Goal: Register for event/course

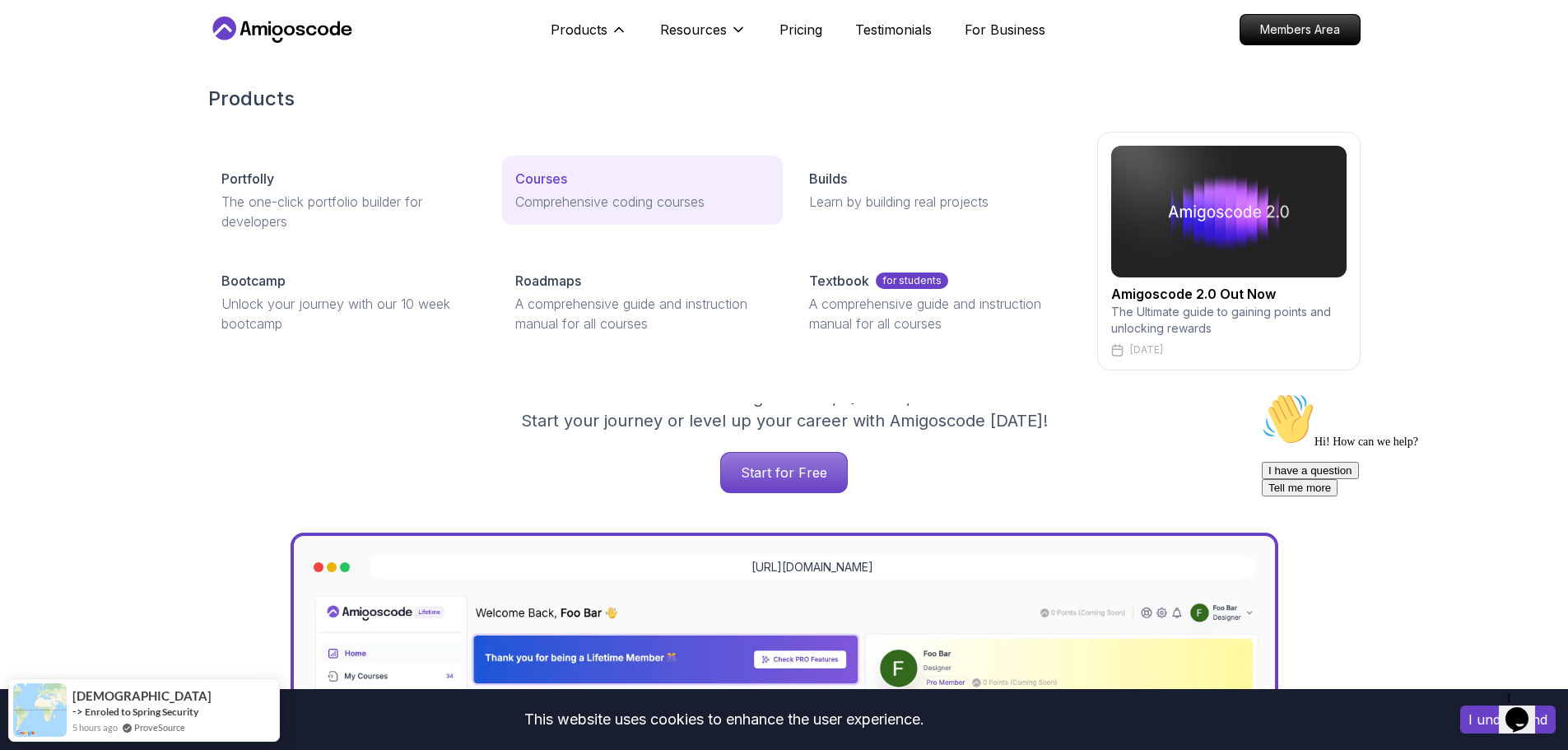
click at [537, 175] on p "Courses" at bounding box center [541, 178] width 52 height 19
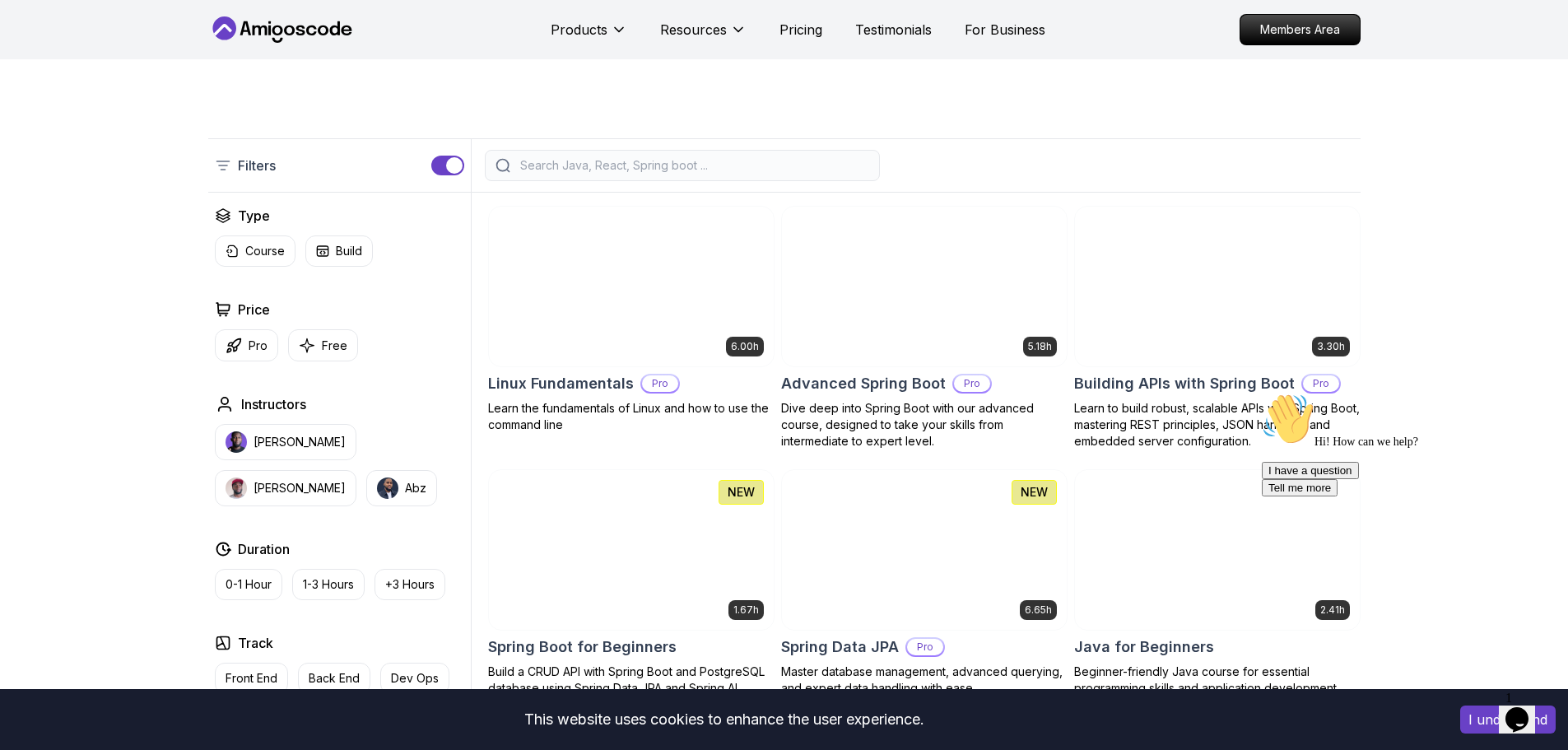
scroll to position [439, 0]
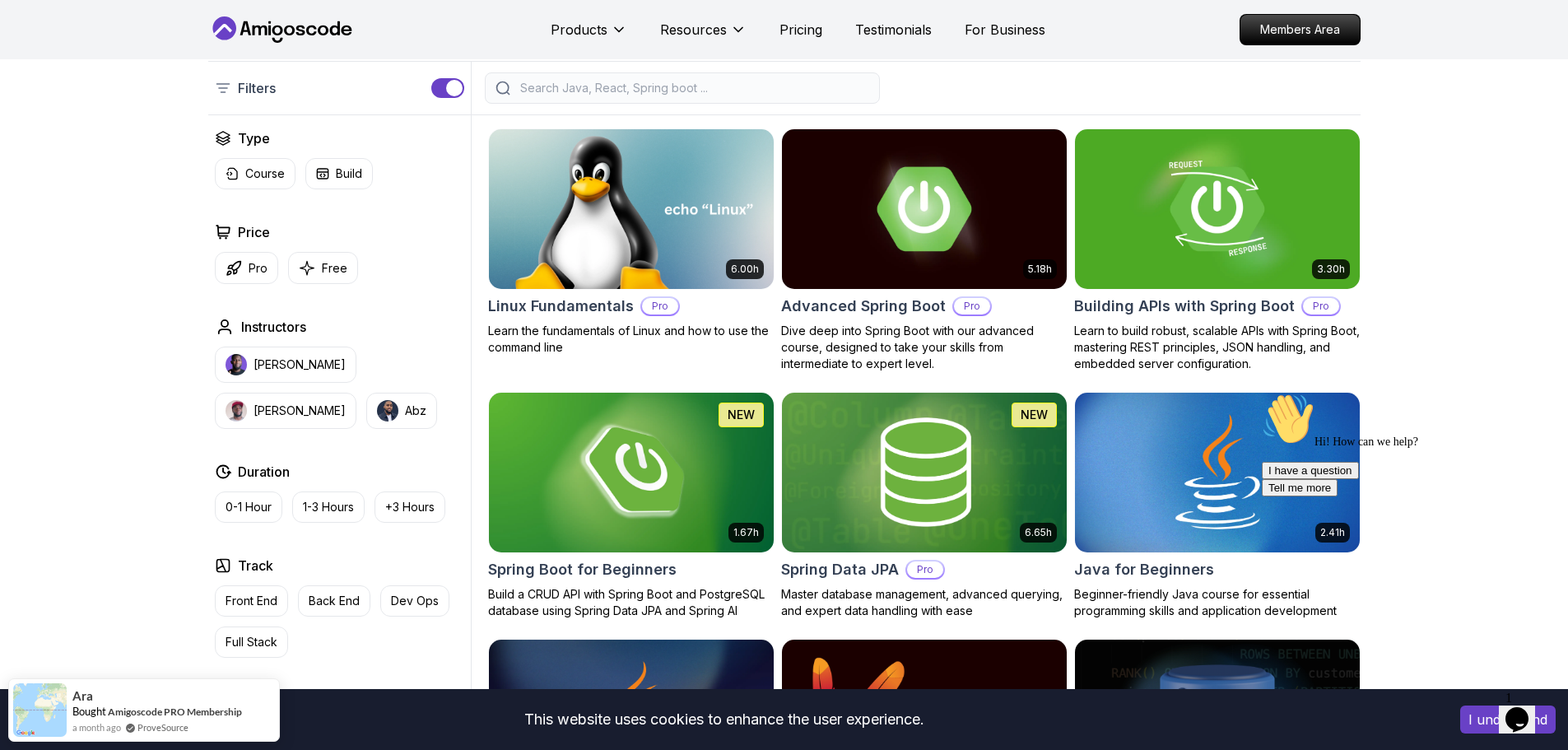
scroll to position [329, 0]
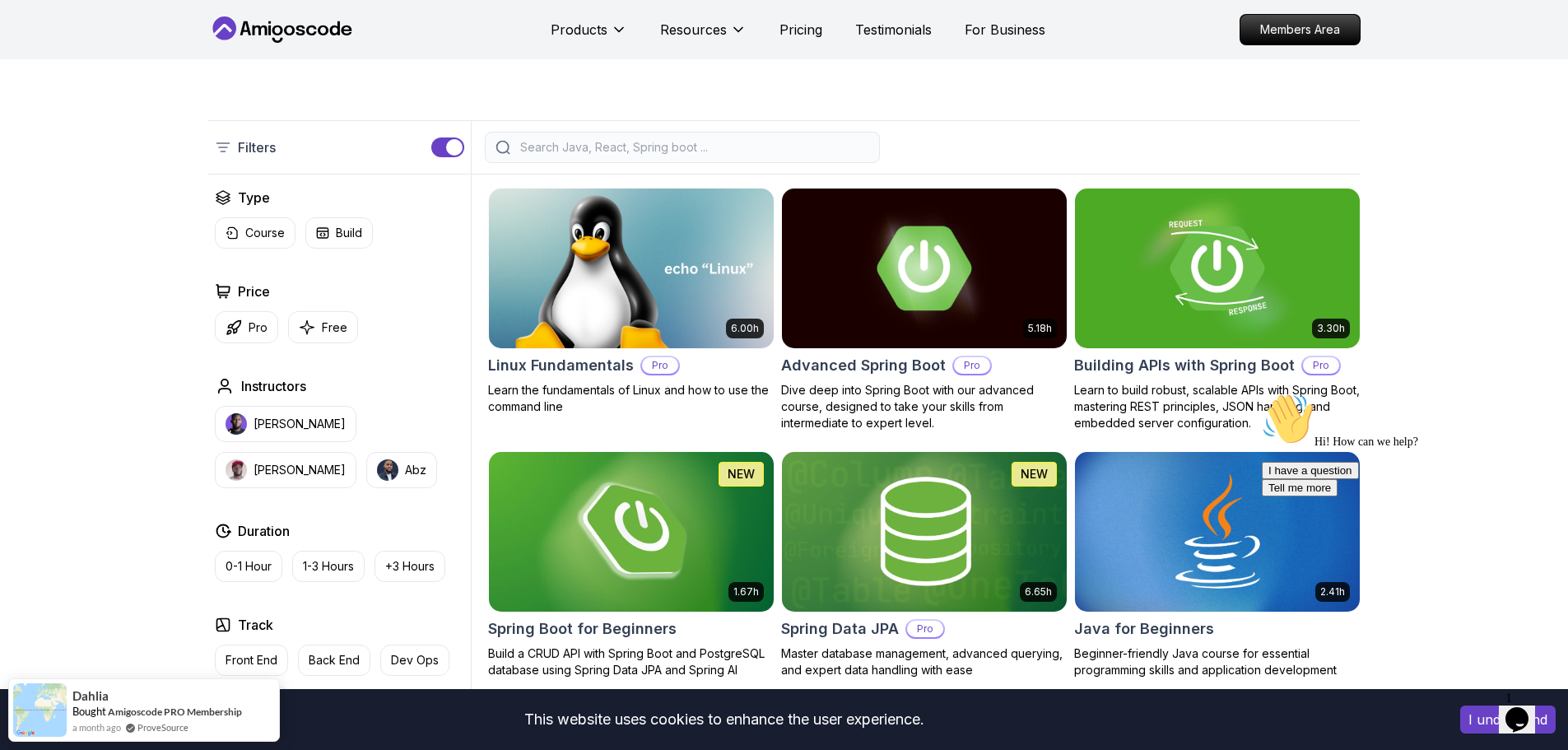
click at [642, 541] on img at bounding box center [630, 531] width 299 height 167
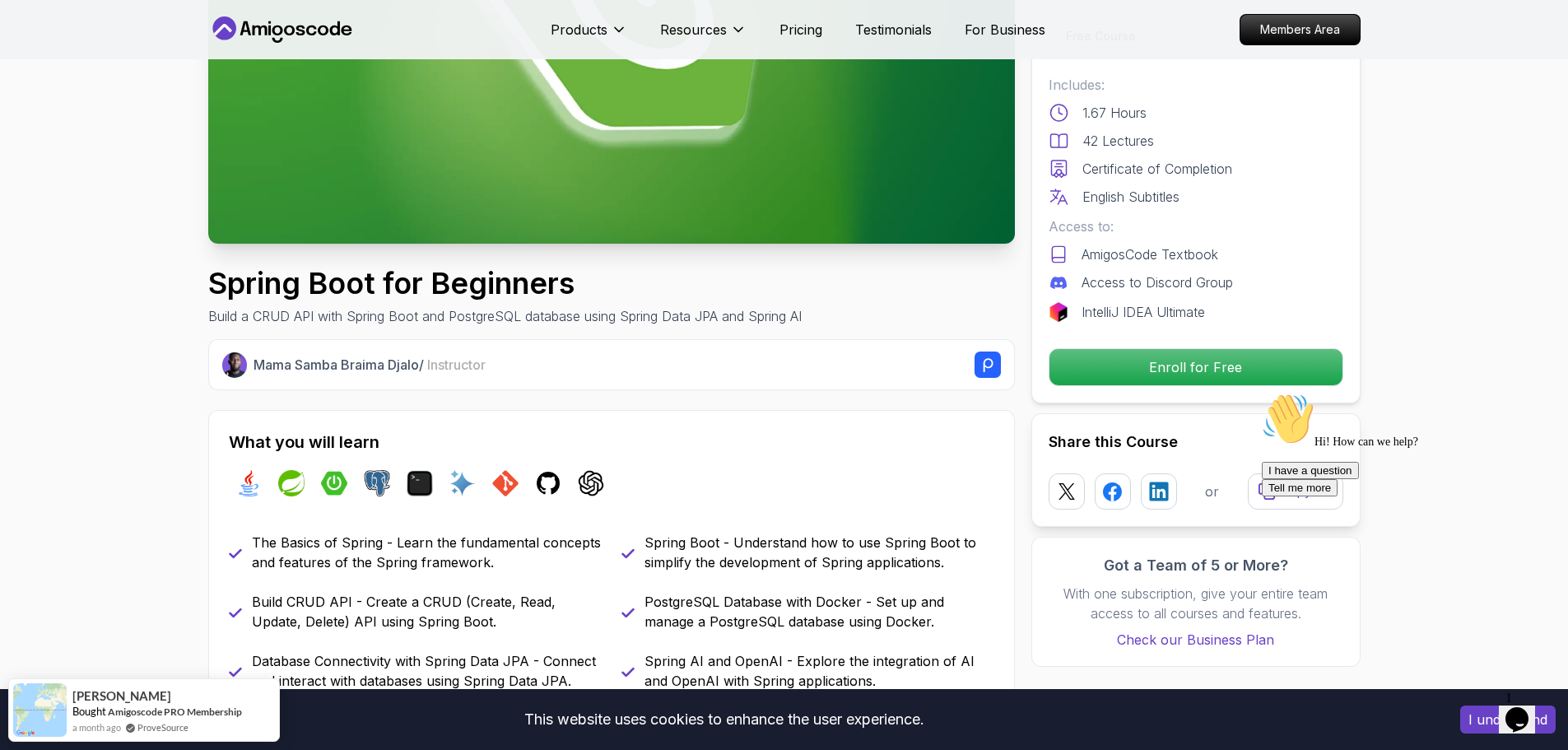
scroll to position [329, 0]
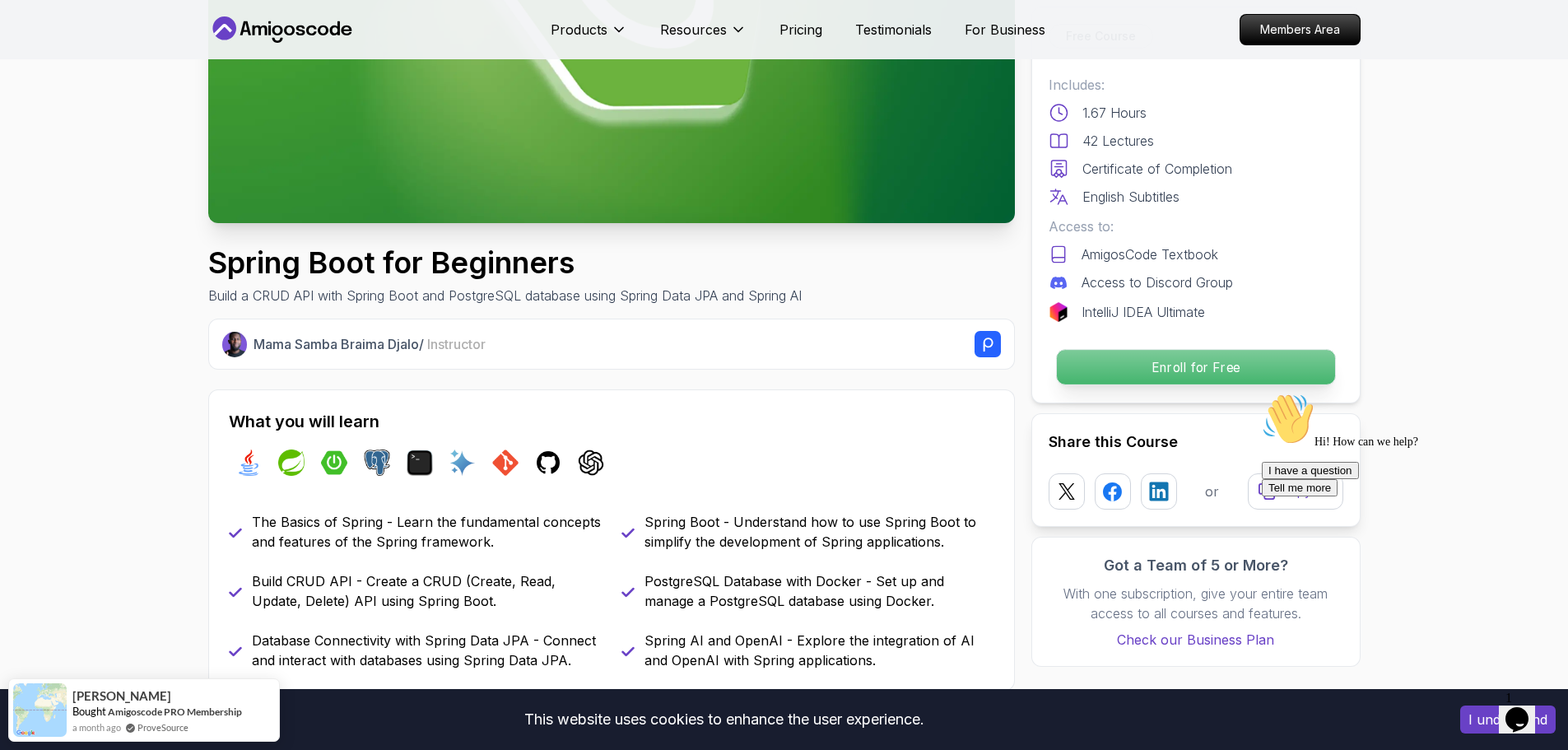
click at [1193, 370] on p "Enroll for Free" at bounding box center [1194, 367] width 278 height 35
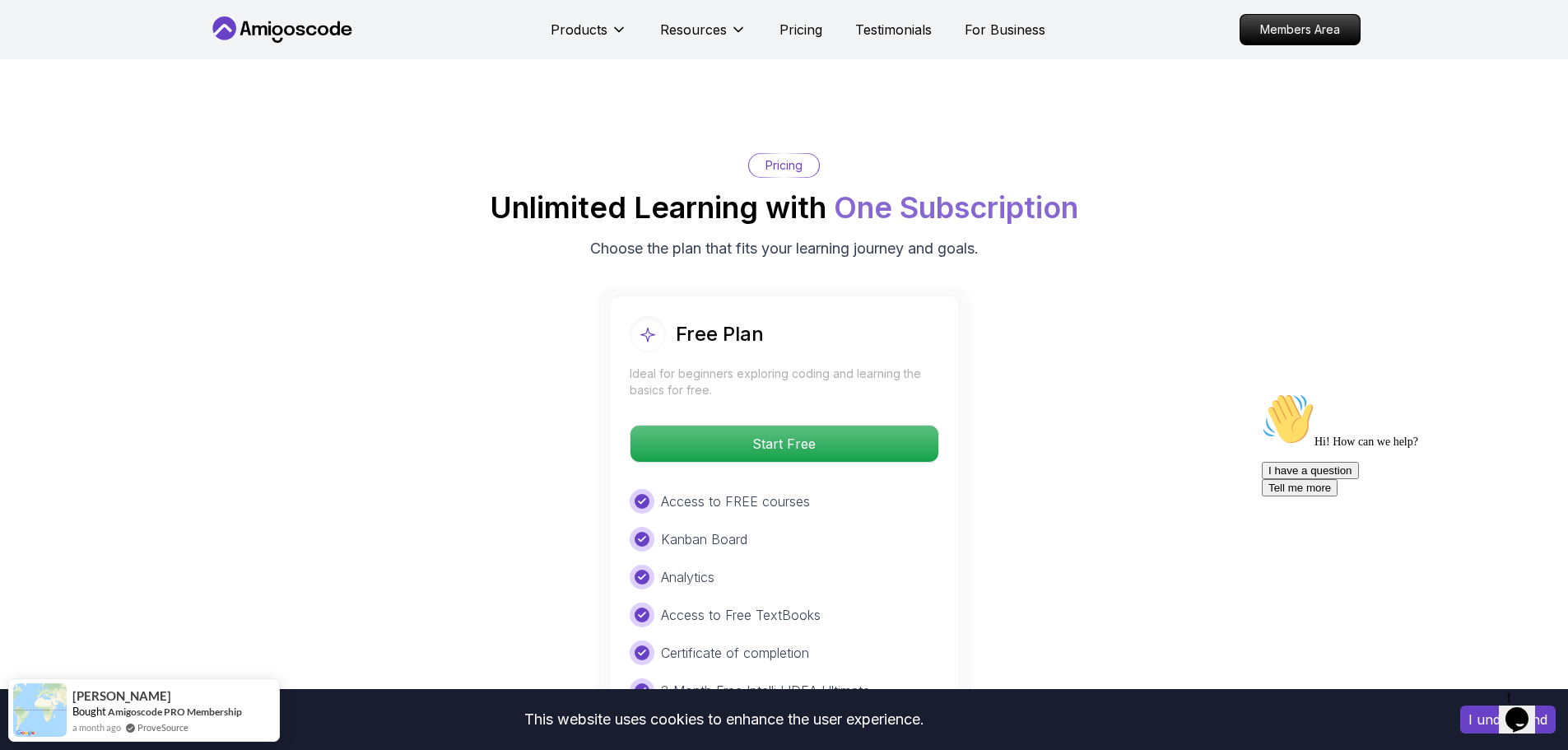
scroll to position [3232, 0]
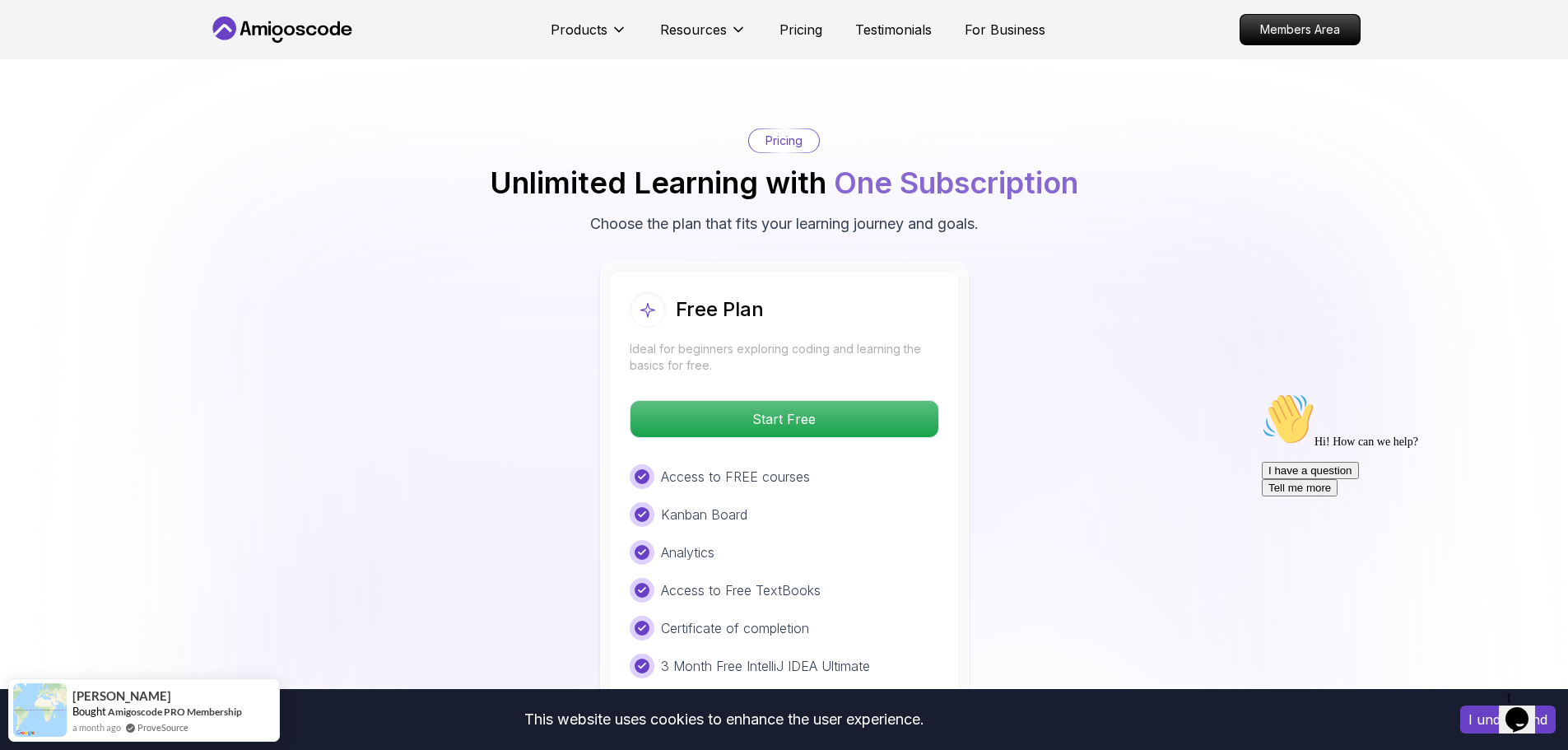
click at [776, 427] on div "Free Plan Ideal for beginners exploring coding and learning the basics for free…" at bounding box center [784, 484] width 351 height 428
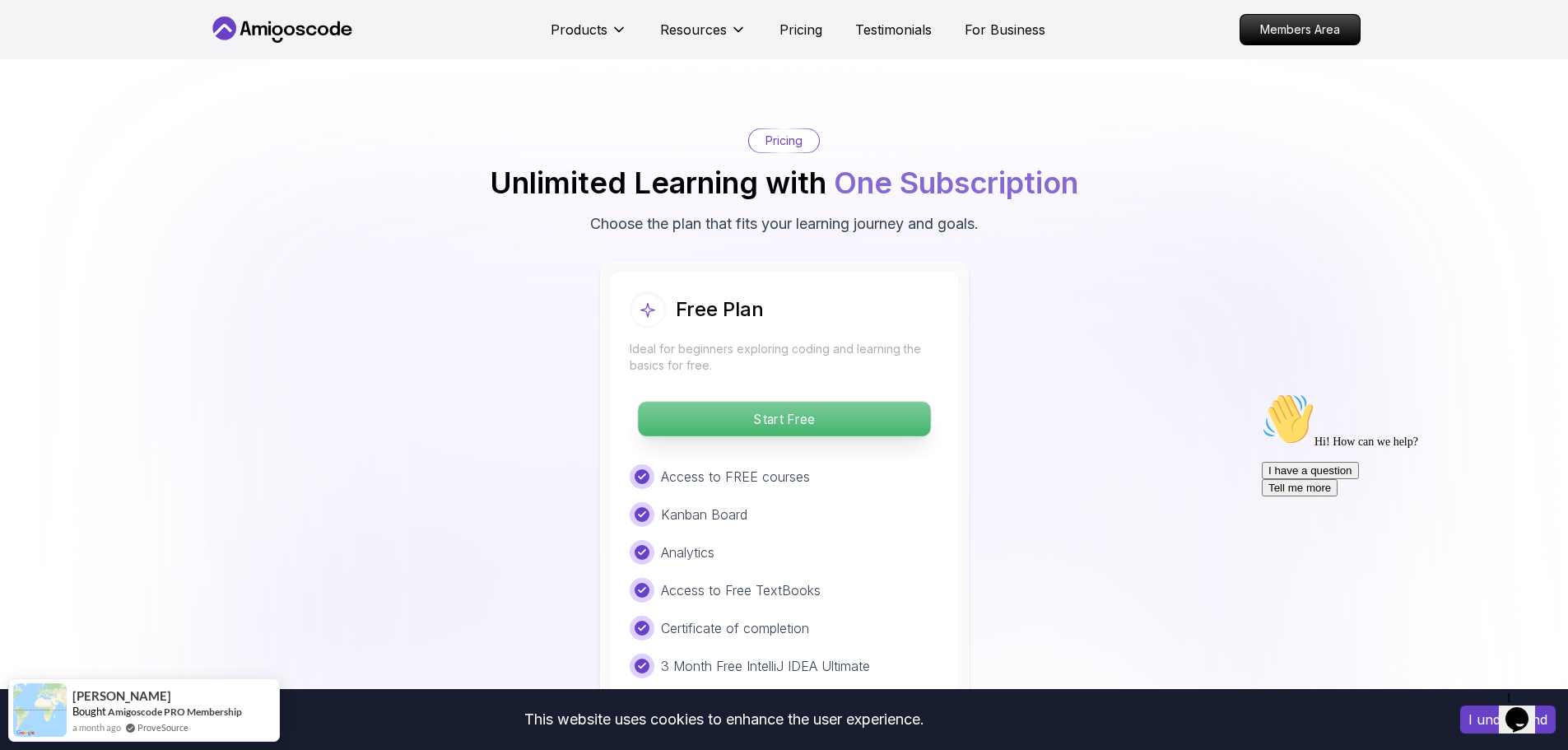
click at [778, 409] on p "Start Free" at bounding box center [783, 419] width 292 height 35
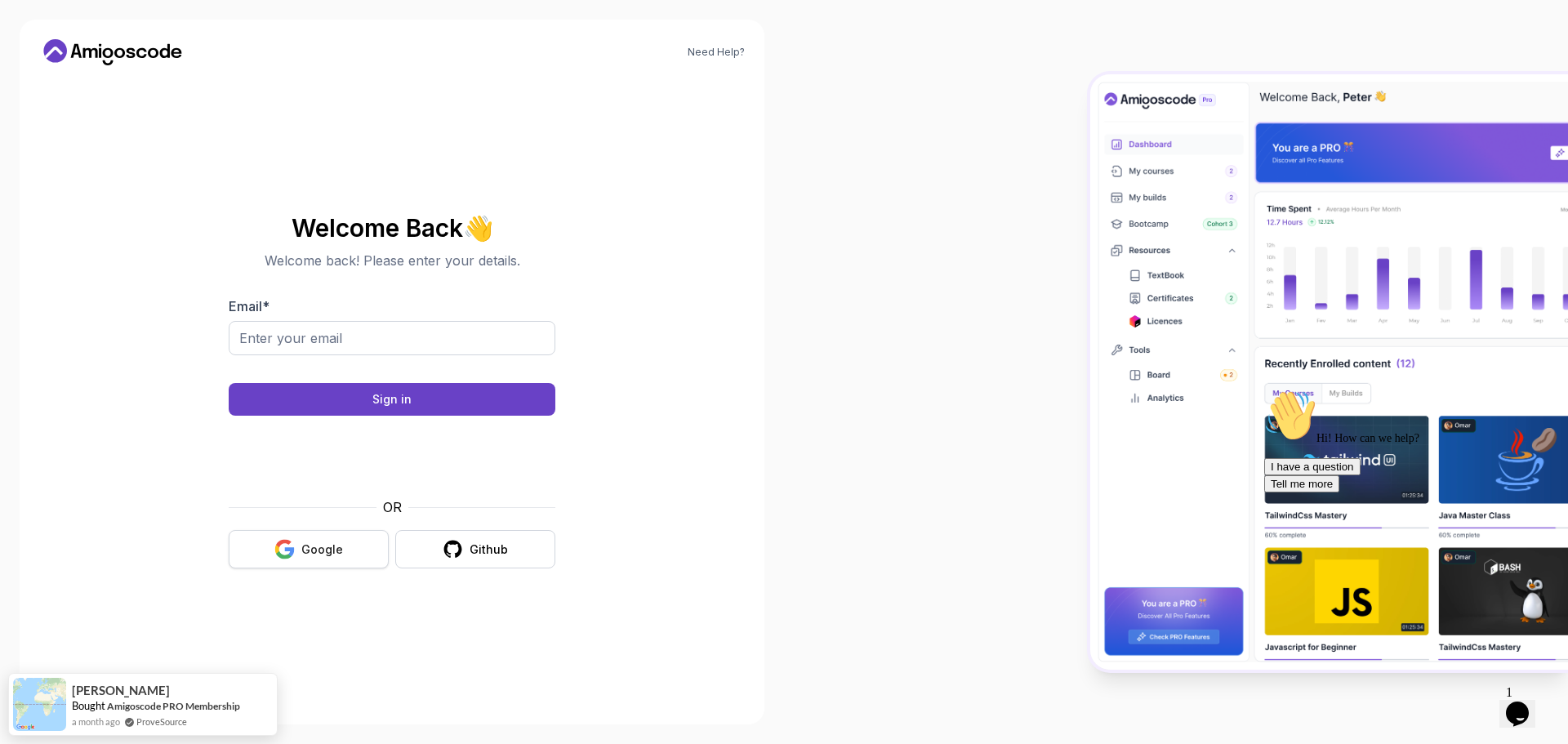
click at [313, 553] on div "Google" at bounding box center [322, 550] width 42 height 16
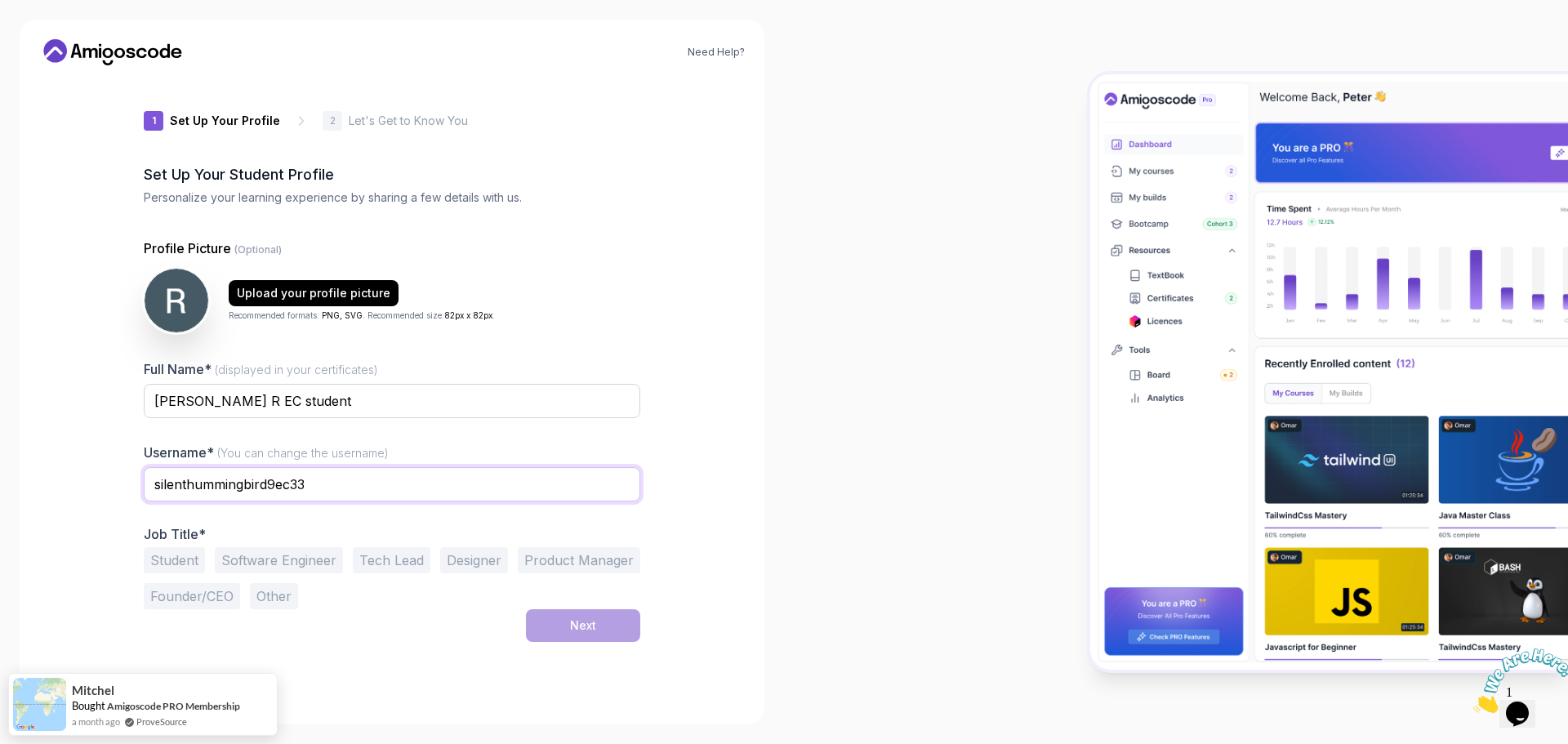
drag, startPoint x: 328, startPoint y: 470, endPoint x: 145, endPoint y: 487, distance: 183.8
click at [145, 487] on input "silenthummingbird9ec33" at bounding box center [392, 485] width 497 height 35
type input "rogerjaden384"
click at [195, 559] on button "Student" at bounding box center [174, 560] width 61 height 26
click at [551, 635] on button "Next" at bounding box center [583, 625] width 114 height 33
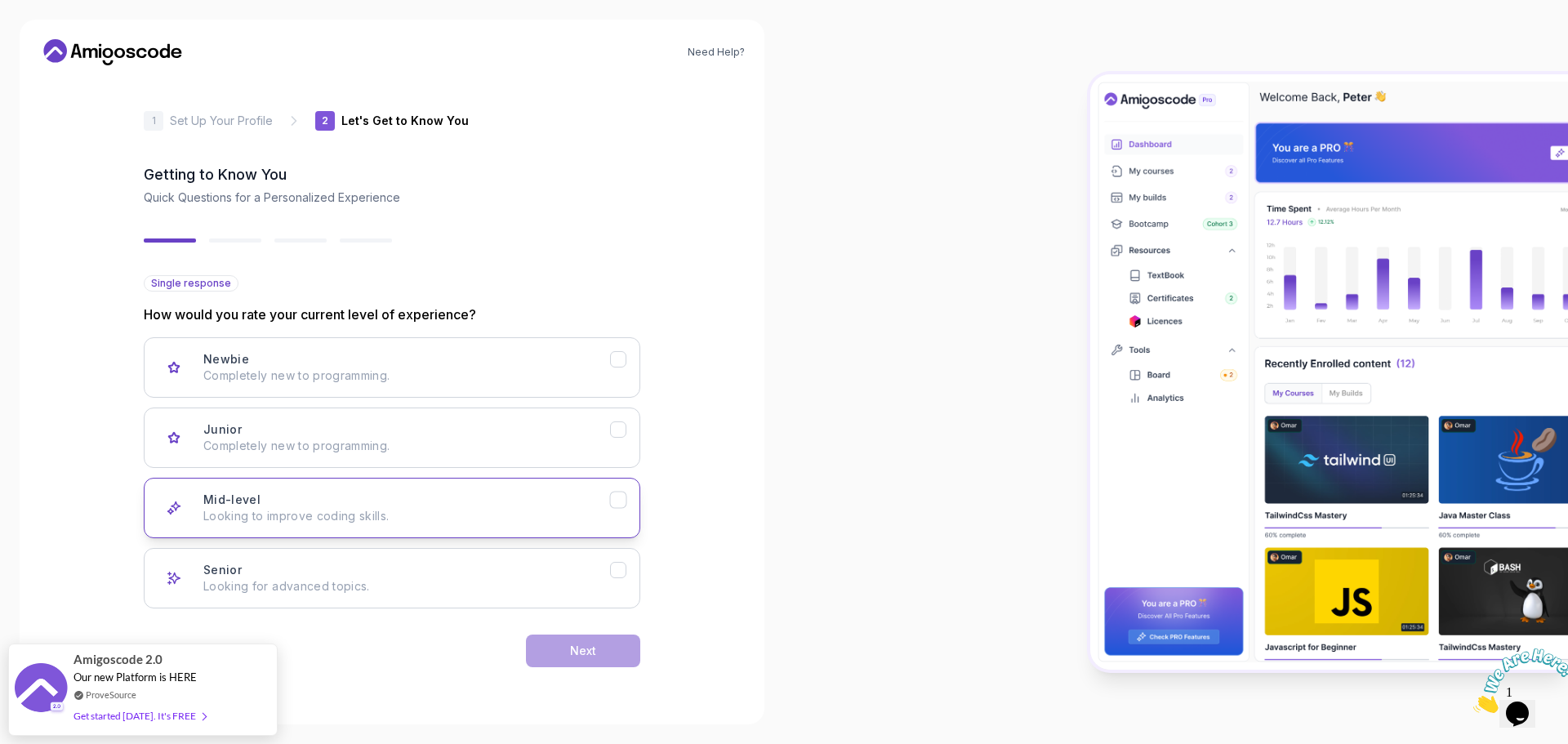
click at [408, 507] on div "Mid-level Looking to improve coding skills." at bounding box center [406, 508] width 406 height 33
click at [423, 568] on div "Senior Looking for advanced topics." at bounding box center [406, 578] width 406 height 33
click at [510, 533] on button "Mid-level Looking to improve coding skills." at bounding box center [392, 508] width 497 height 60
click at [591, 646] on div "Next" at bounding box center [583, 651] width 26 height 16
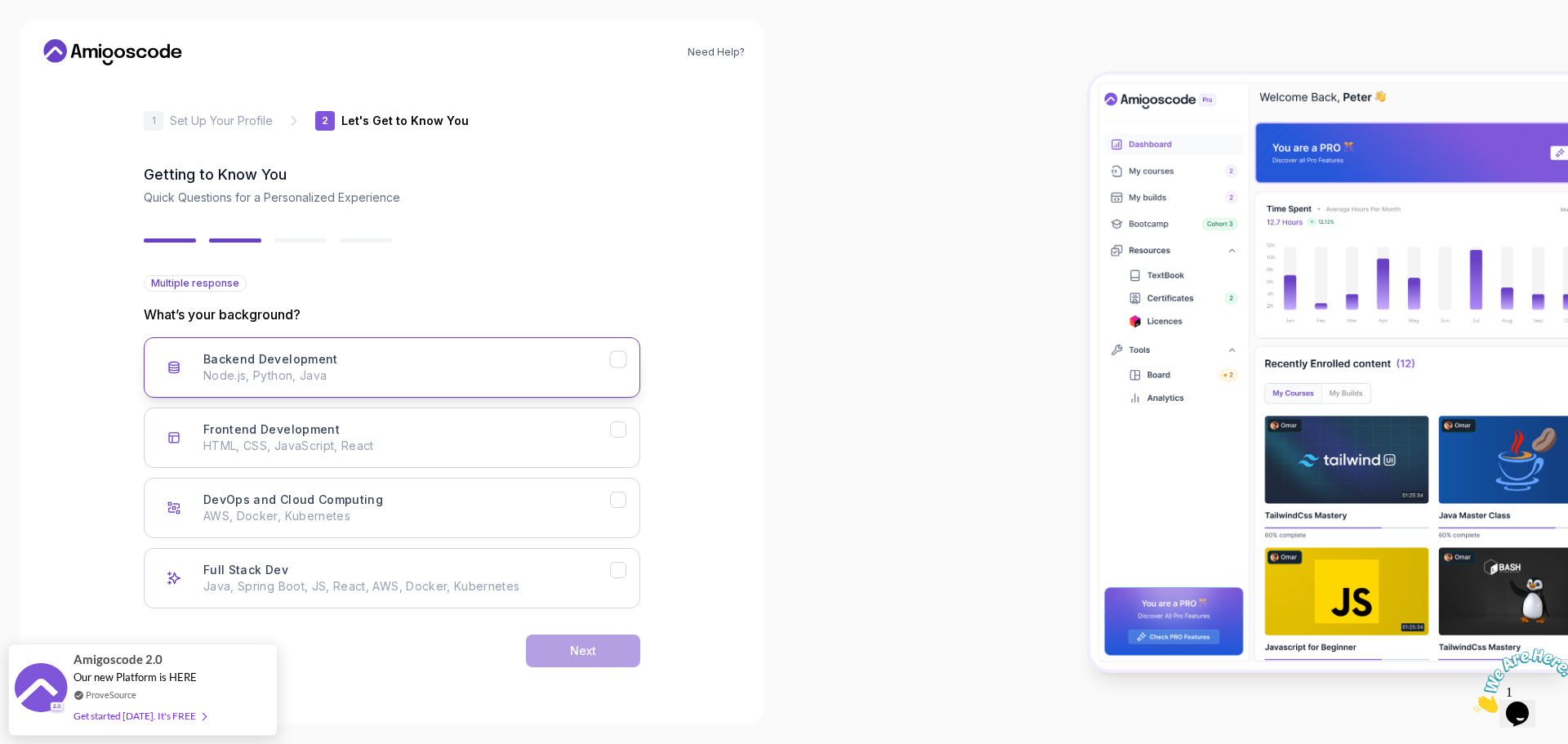
click at [464, 389] on button "Backend Development Node.js, Python, Java" at bounding box center [392, 367] width 497 height 60
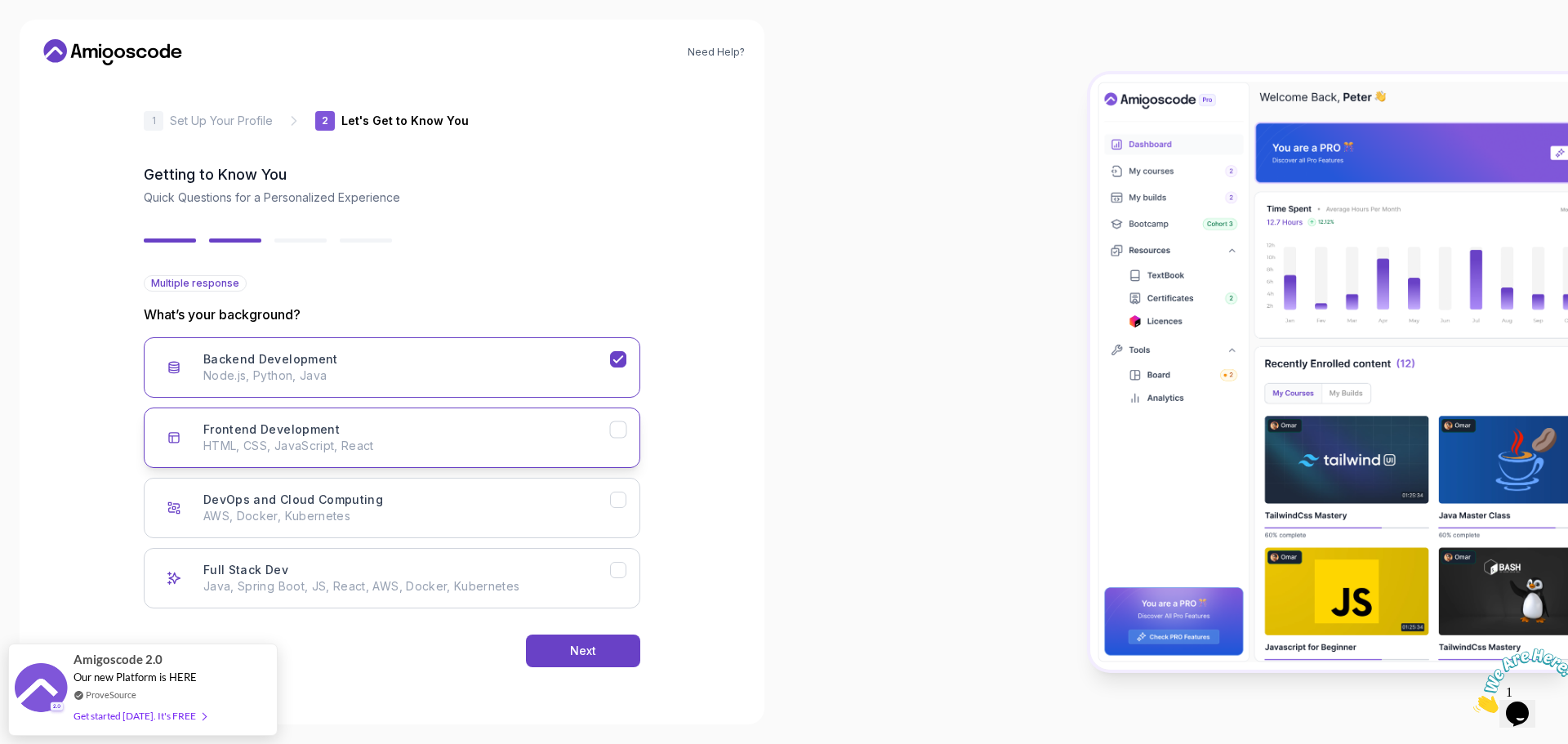
click at [454, 430] on div "Frontend Development HTML, CSS, JavaScript, React" at bounding box center [406, 437] width 406 height 33
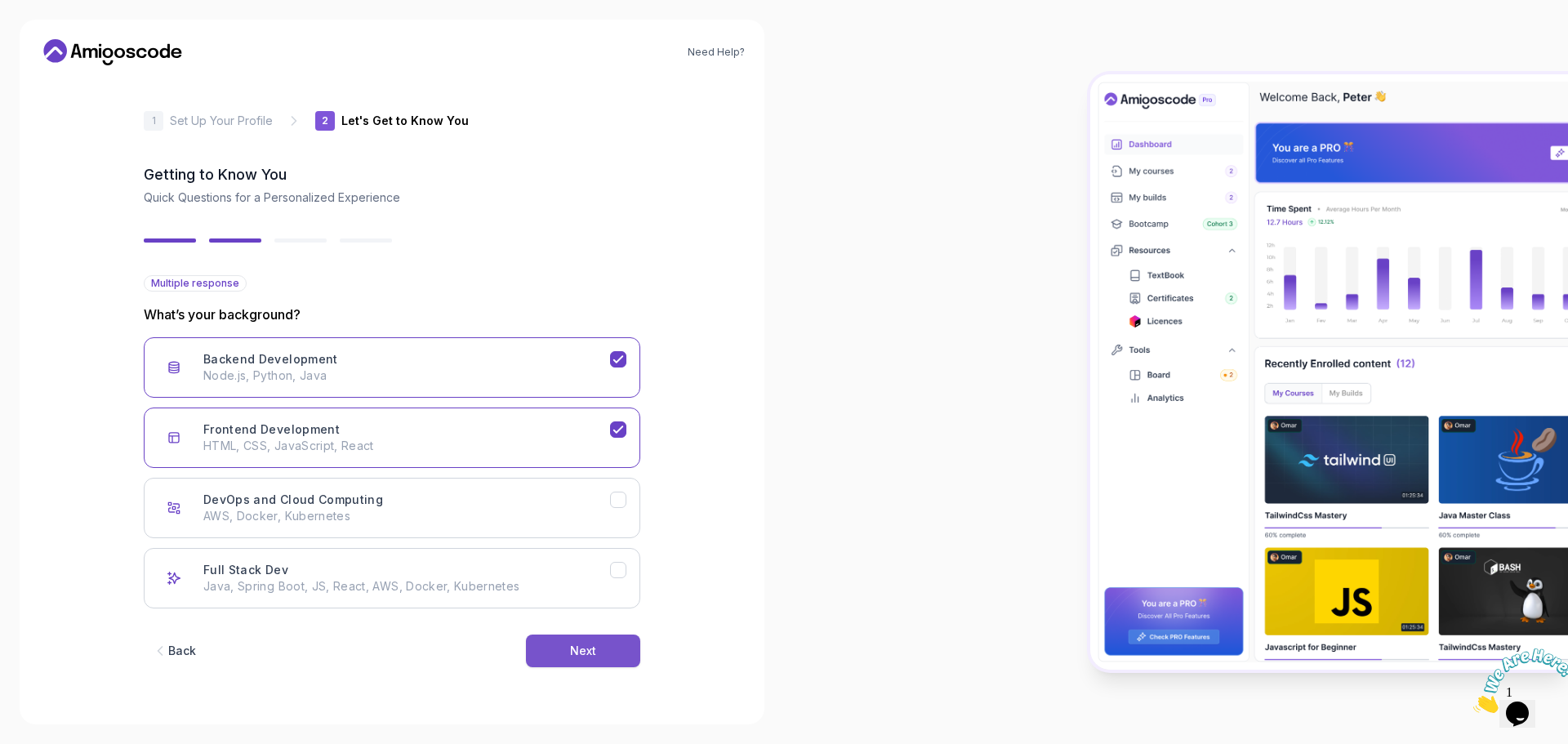
click at [559, 644] on button "Next" at bounding box center [583, 651] width 114 height 33
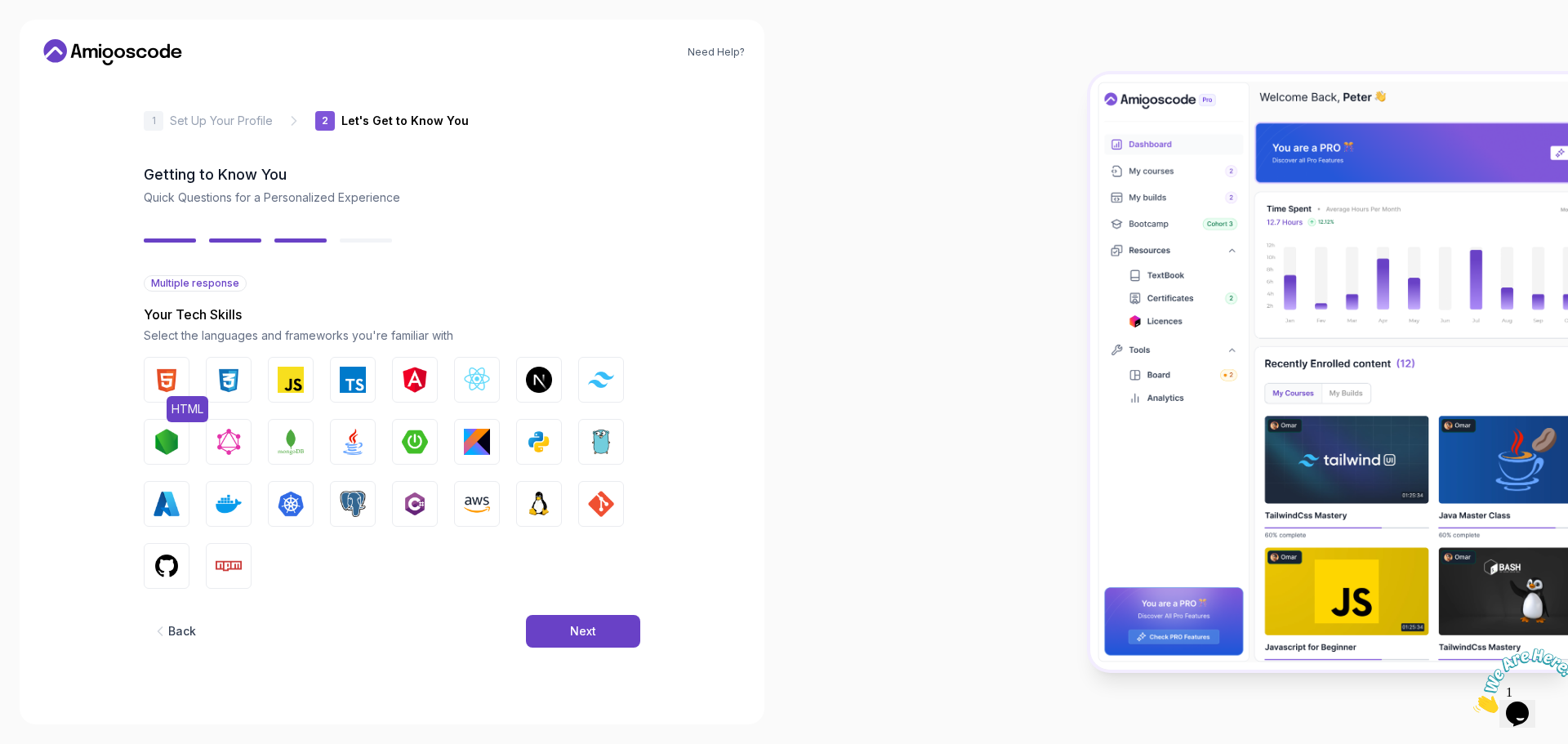
click at [182, 376] on button "HTML" at bounding box center [166, 380] width 46 height 46
click at [359, 435] on img "button" at bounding box center [353, 441] width 26 height 26
click at [619, 637] on button "Next" at bounding box center [583, 631] width 114 height 33
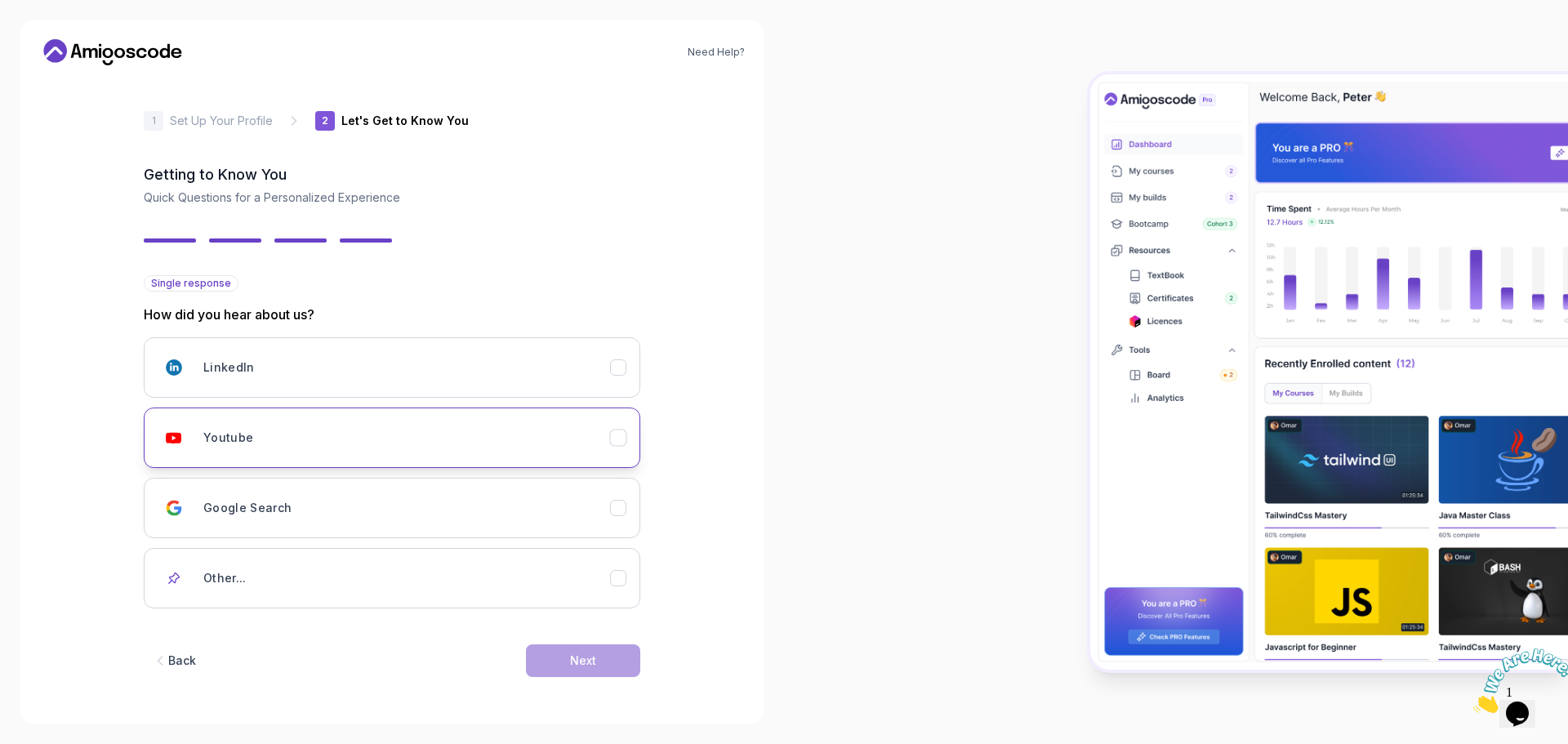
click at [258, 425] on div "Youtube" at bounding box center [406, 437] width 406 height 33
click at [559, 658] on button "Next" at bounding box center [583, 661] width 114 height 33
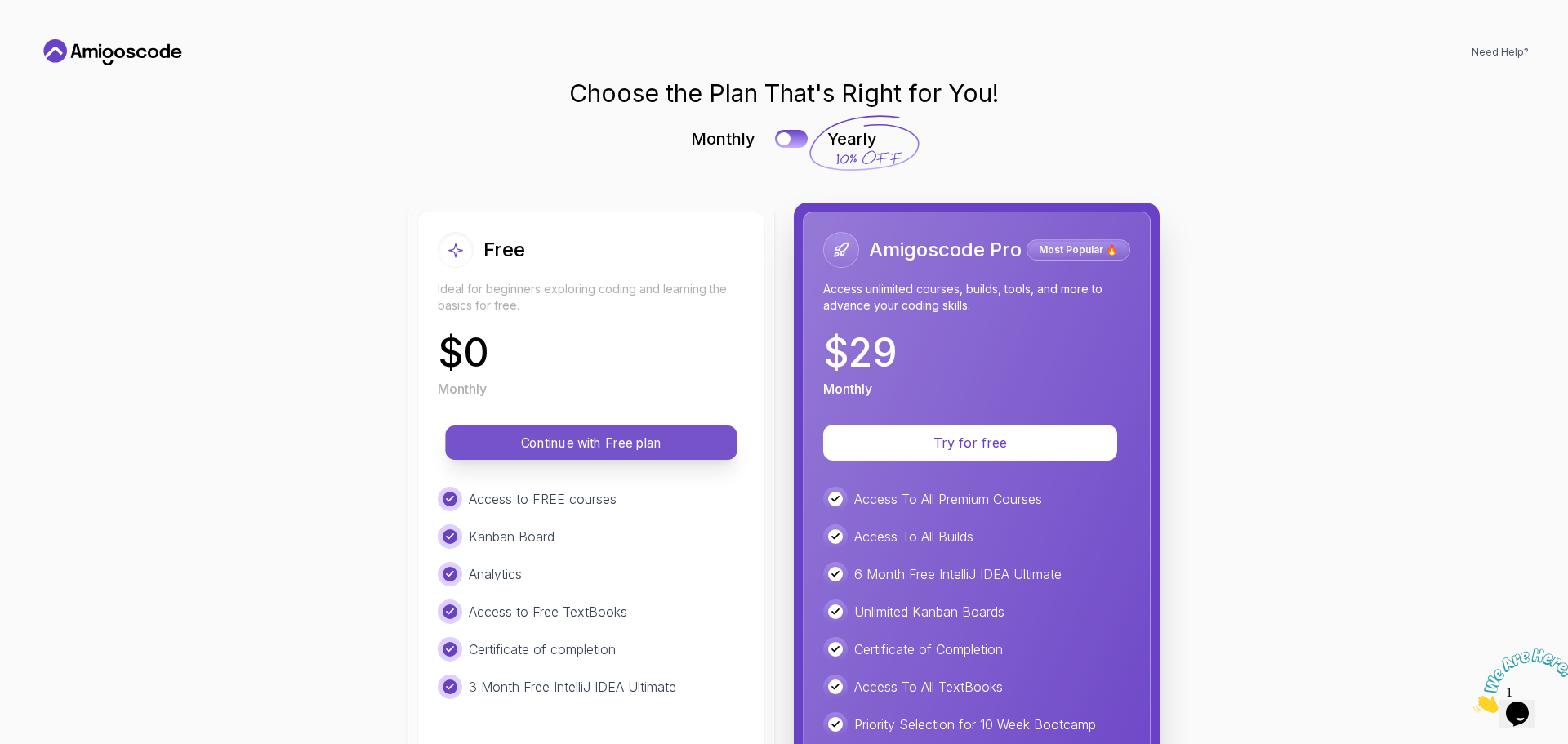
click at [605, 427] on button "Continue with Free plan" at bounding box center [590, 443] width 291 height 35
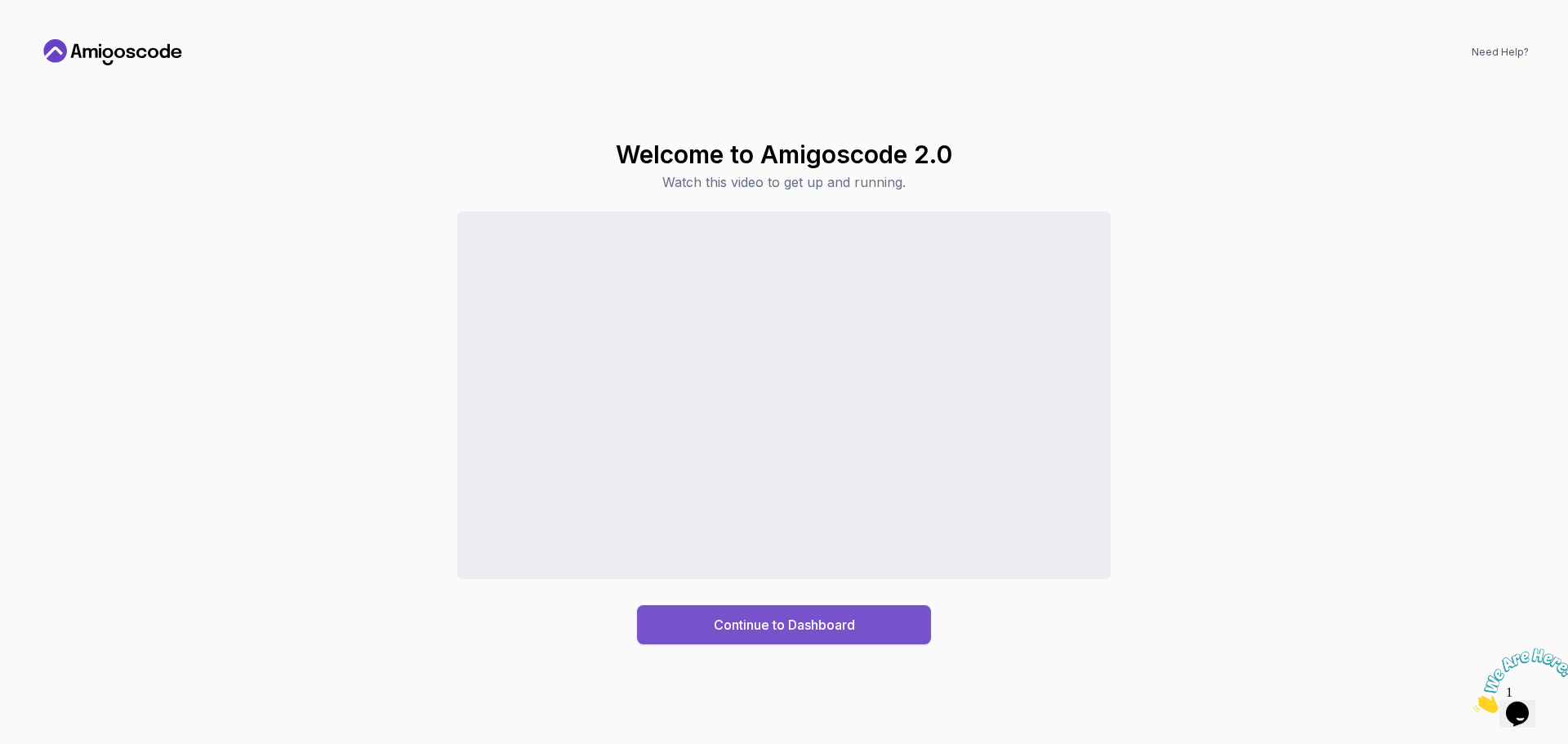
click at [648, 620] on button "Continue to Dashboard" at bounding box center [784, 624] width 294 height 39
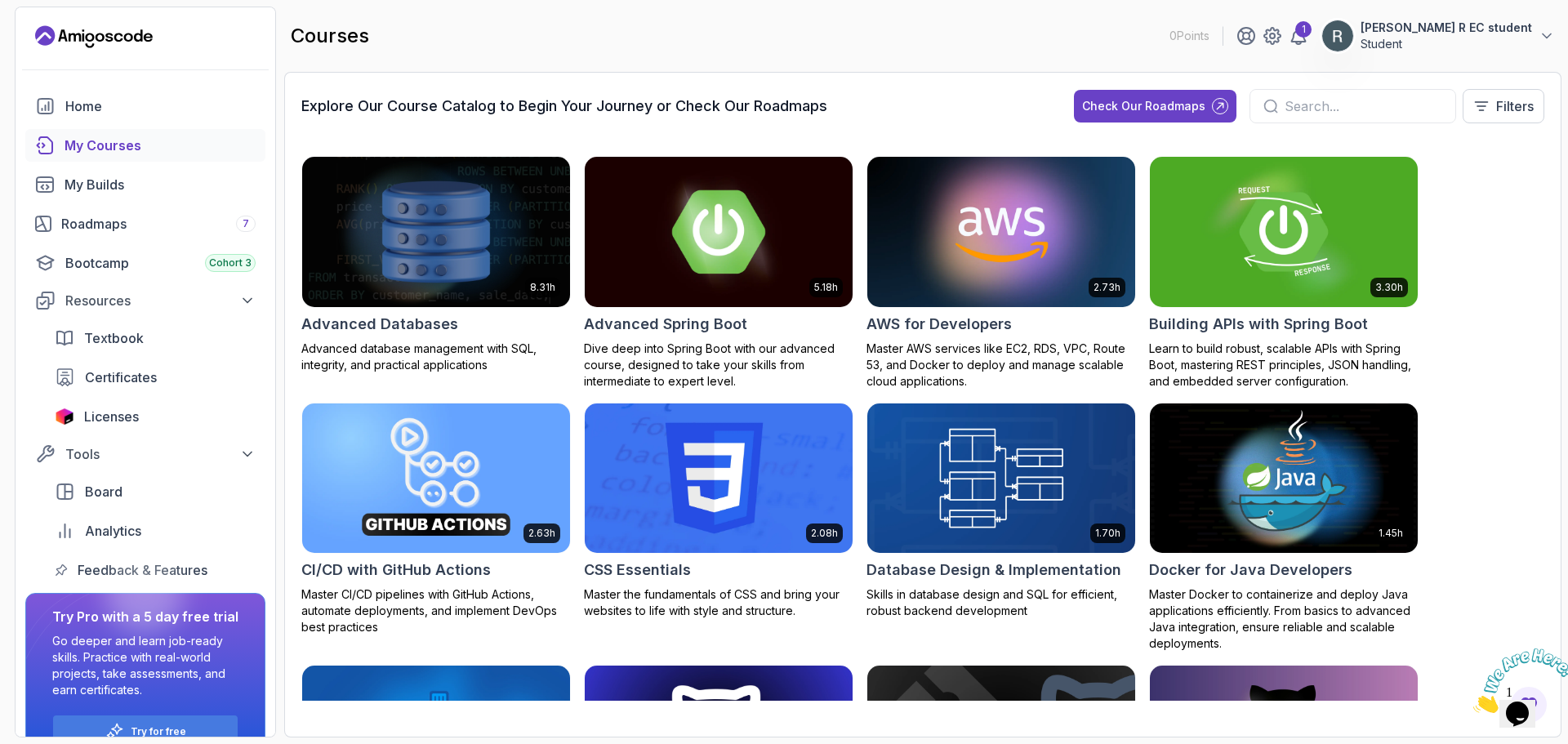
click at [692, 262] on img at bounding box center [719, 231] width 281 height 158
click at [79, 237] on link "Roadmaps 7" at bounding box center [145, 224] width 240 height 33
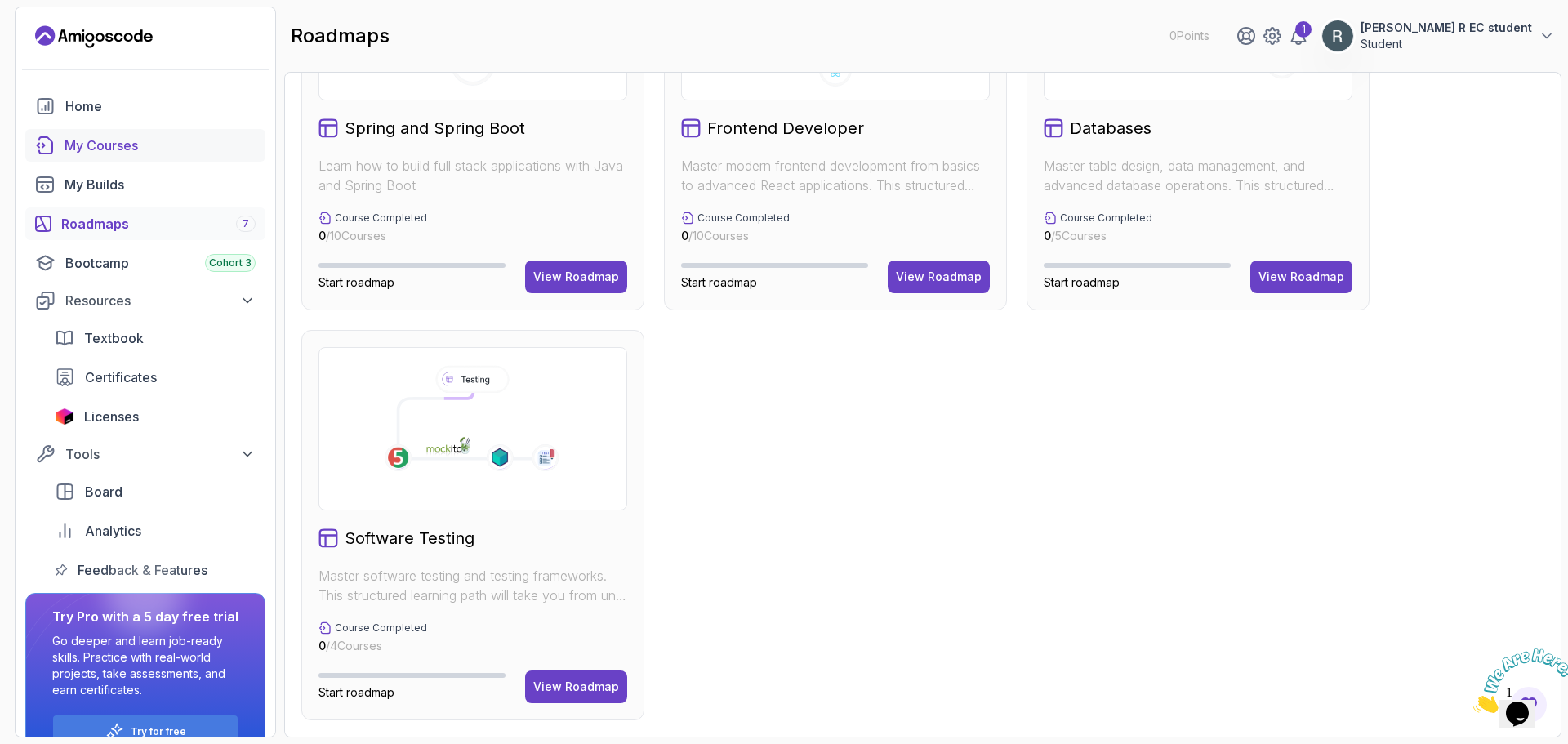
click at [158, 144] on div "My Courses" at bounding box center [160, 144] width 191 height 19
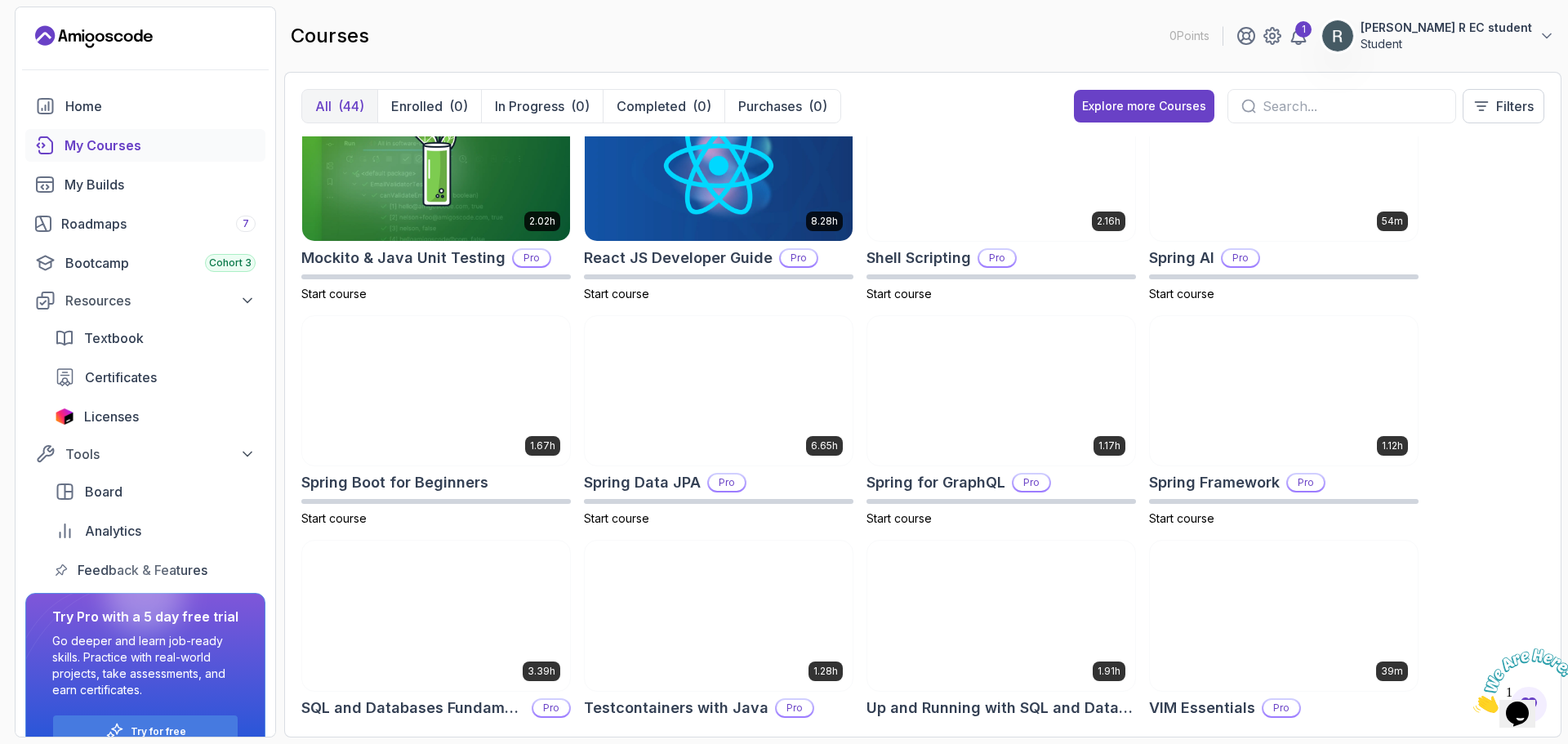
scroll to position [1850, 0]
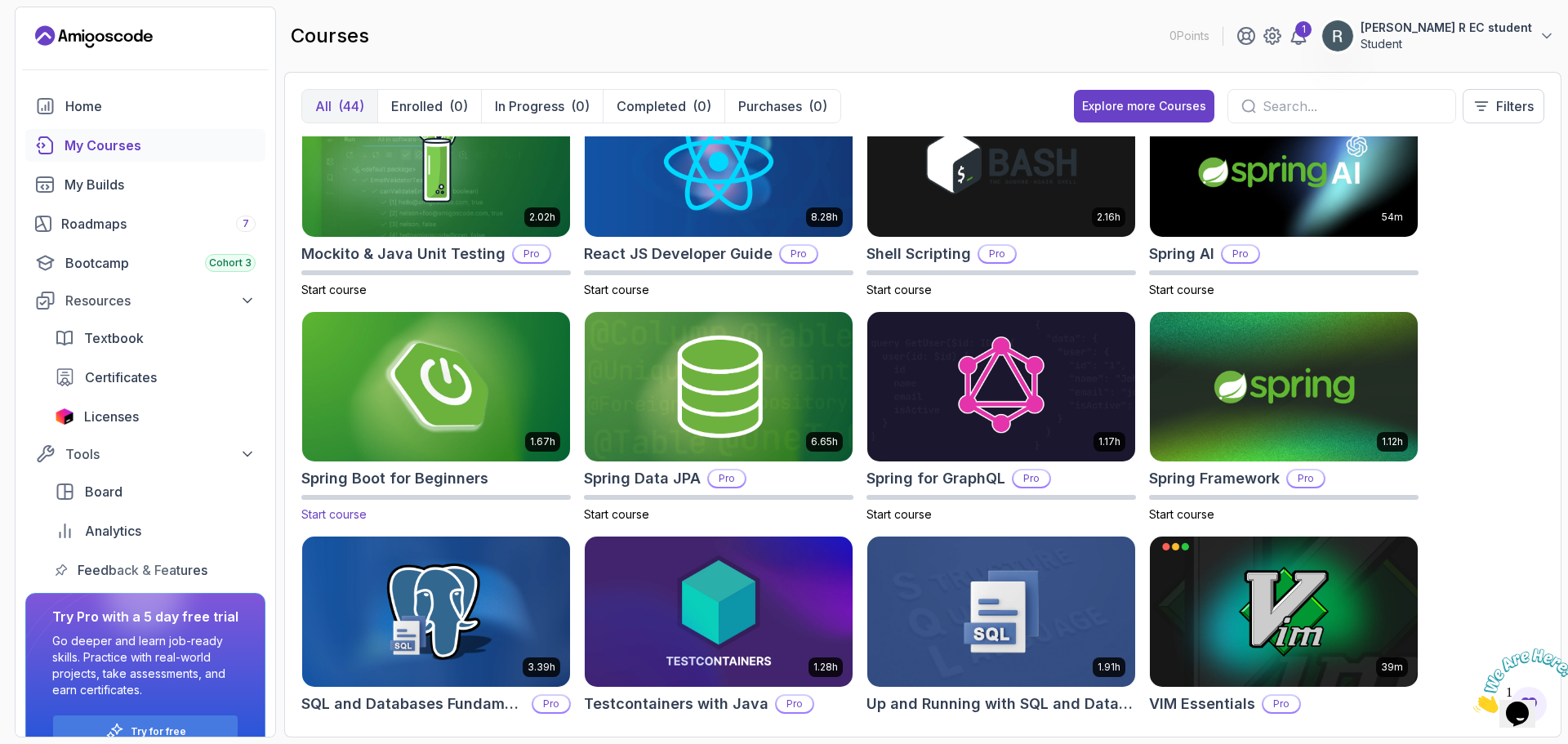
click at [413, 355] on img at bounding box center [437, 386] width 281 height 158
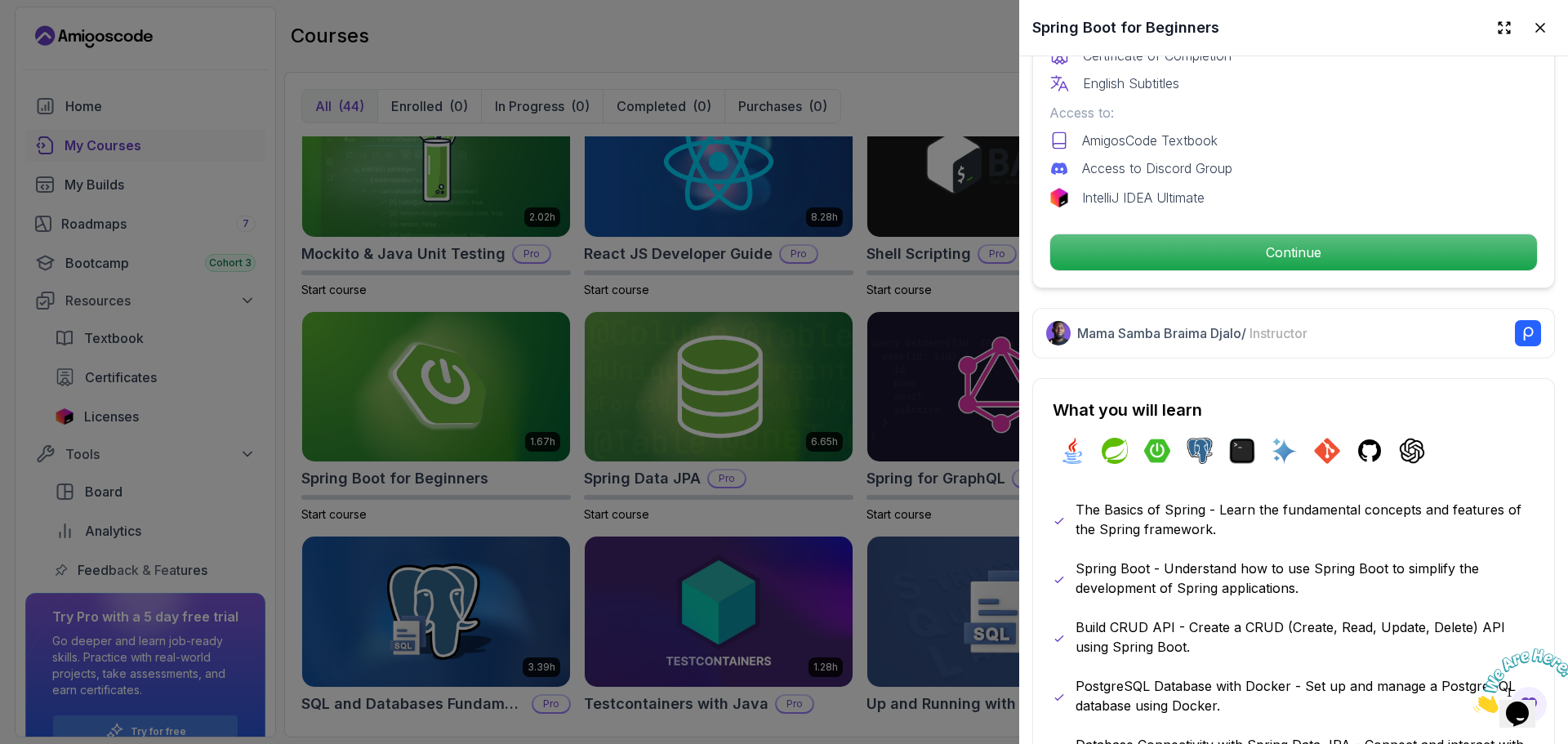
scroll to position [544, 0]
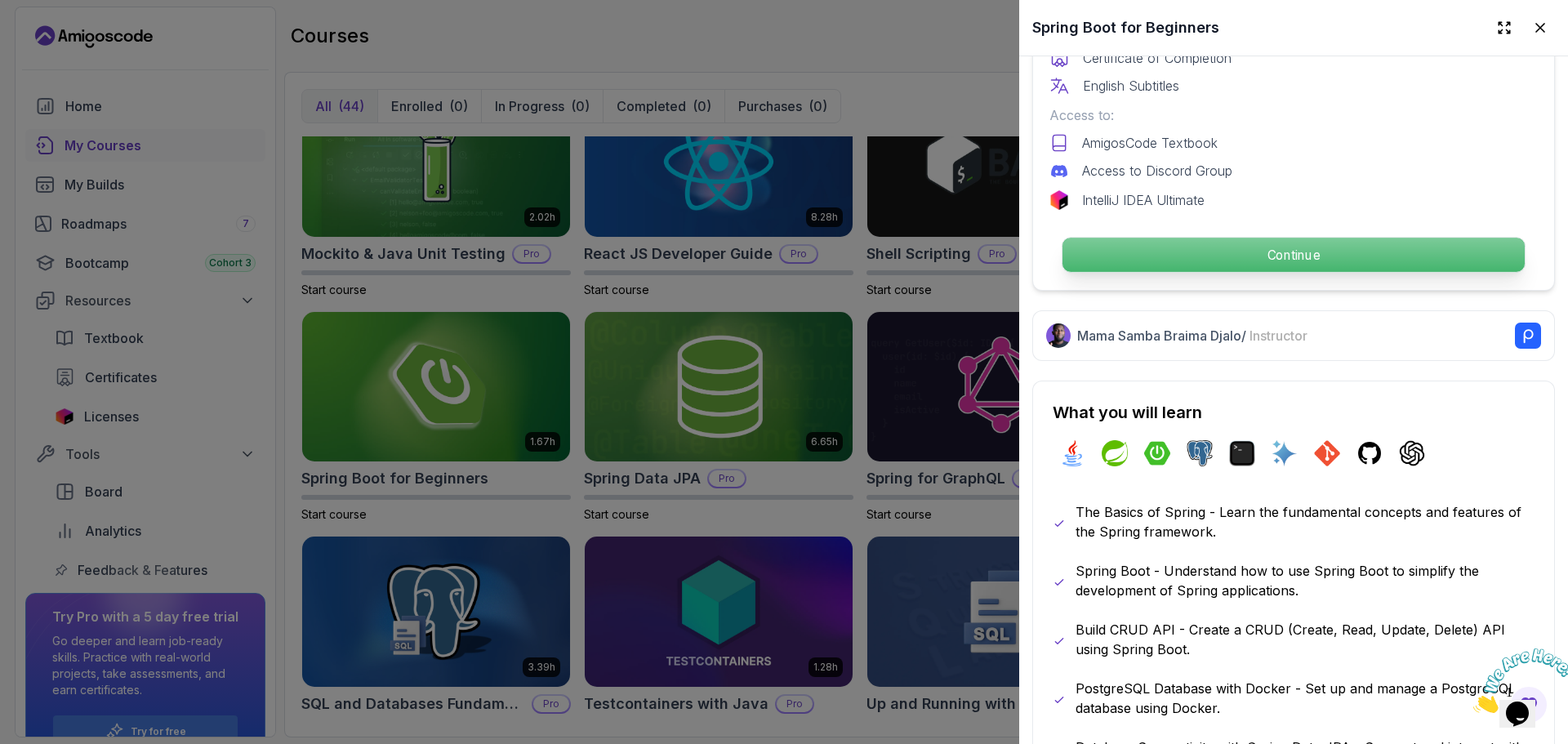
click at [1133, 258] on p "Continue" at bounding box center [1293, 255] width 462 height 35
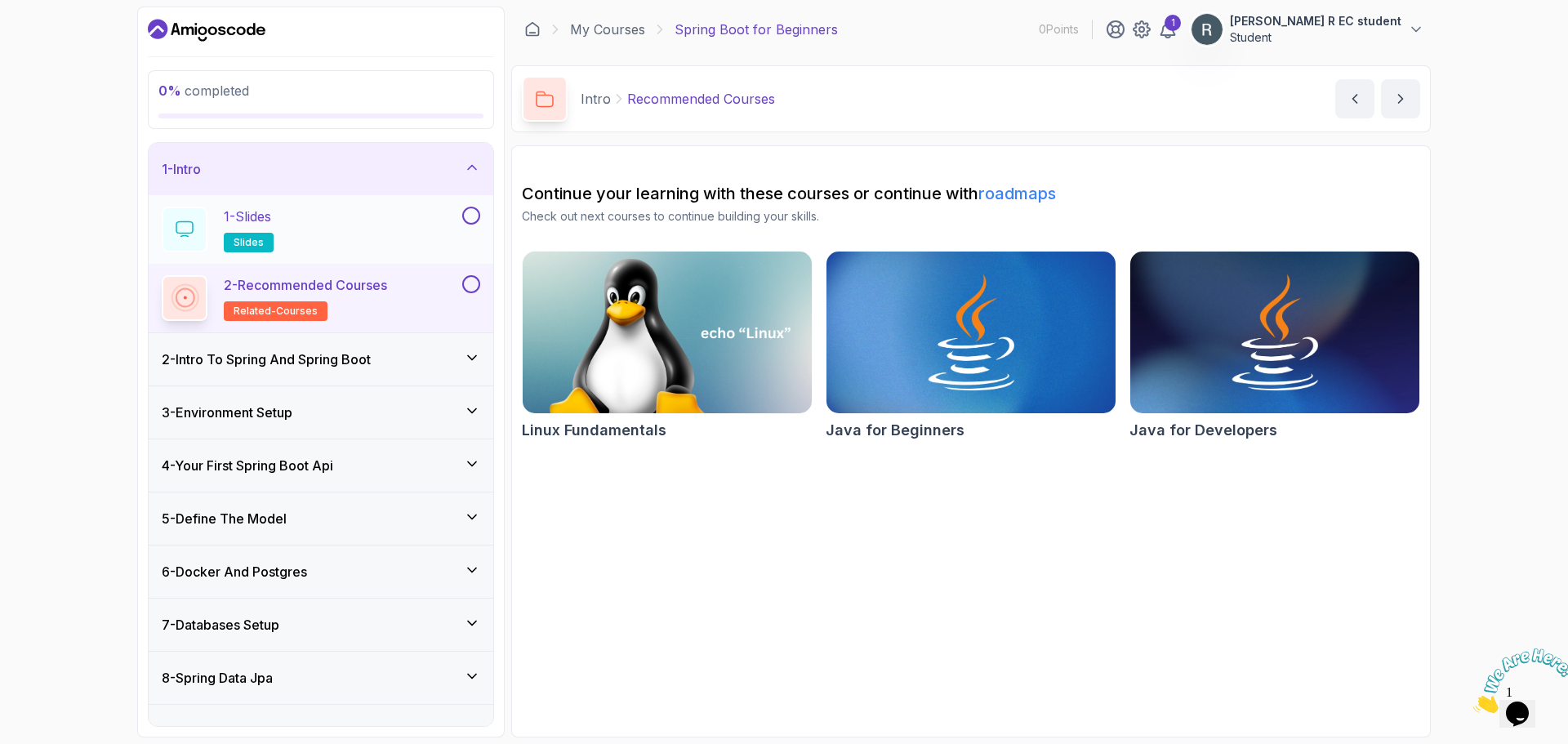
click at [403, 236] on div "1 - Slides slides" at bounding box center [310, 229] width 298 height 46
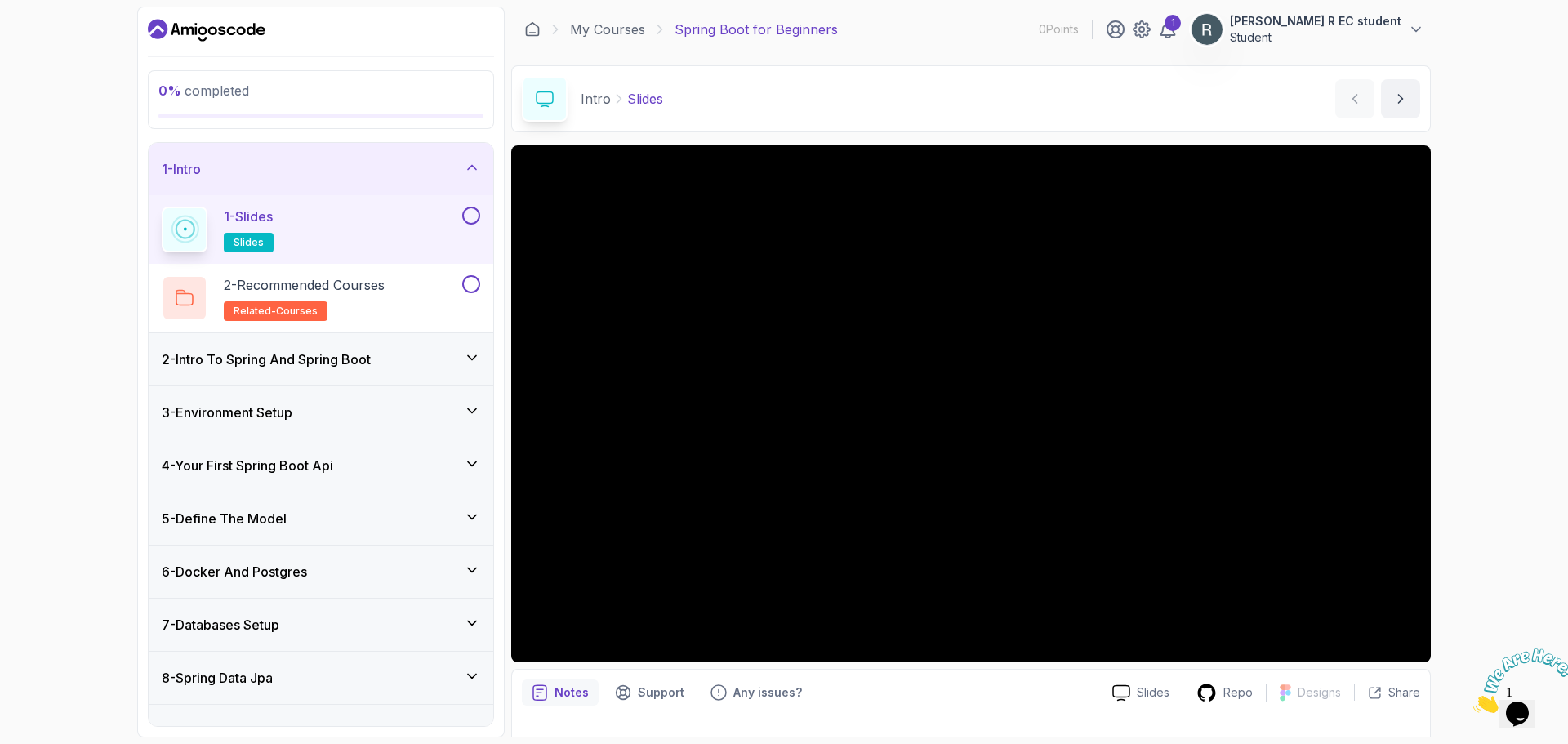
click at [469, 219] on button at bounding box center [471, 215] width 18 height 18
click at [417, 282] on div "2 - Recommended Courses related-courses" at bounding box center [310, 298] width 298 height 46
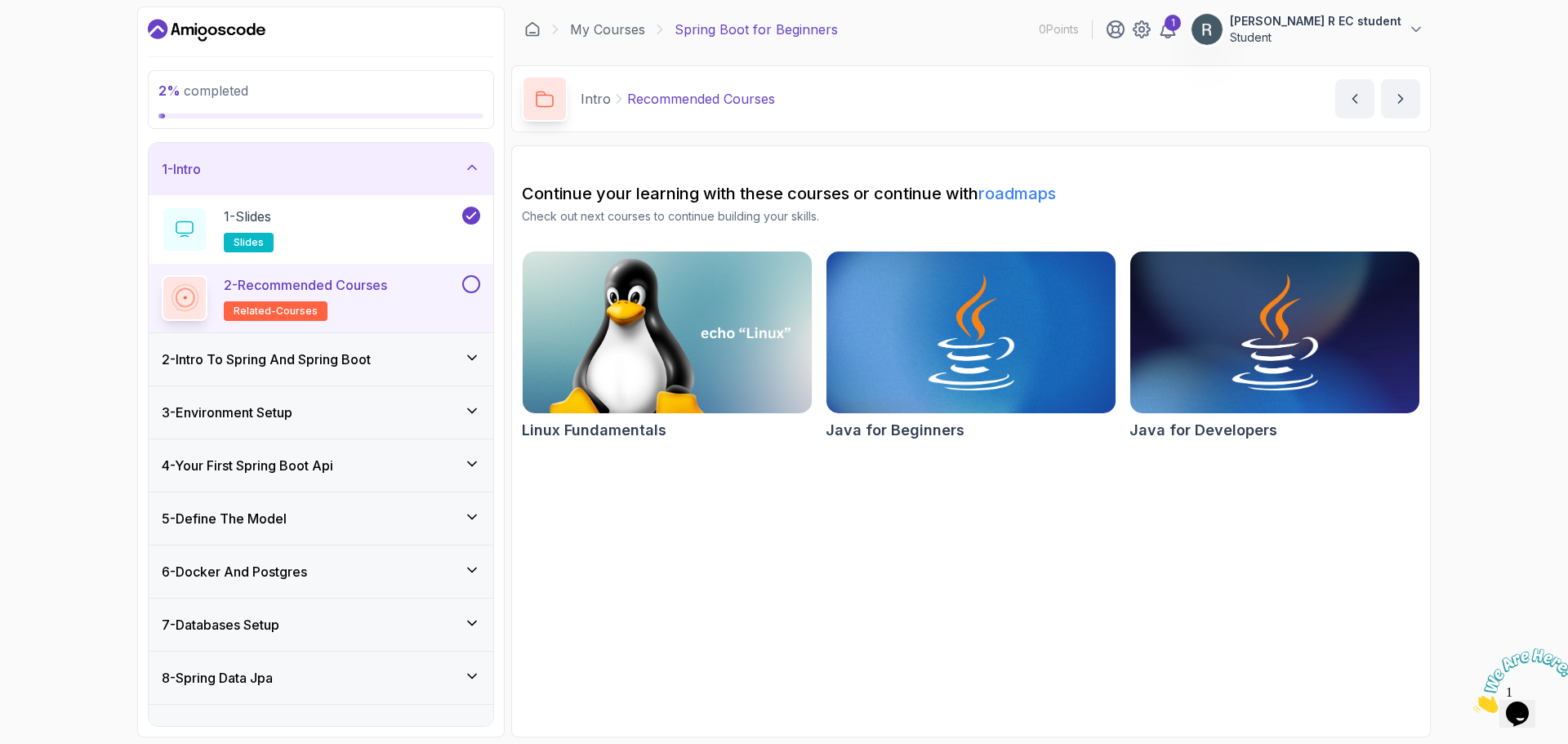
click at [418, 348] on div "2 - Intro To Spring And Spring Boot" at bounding box center [321, 359] width 344 height 52
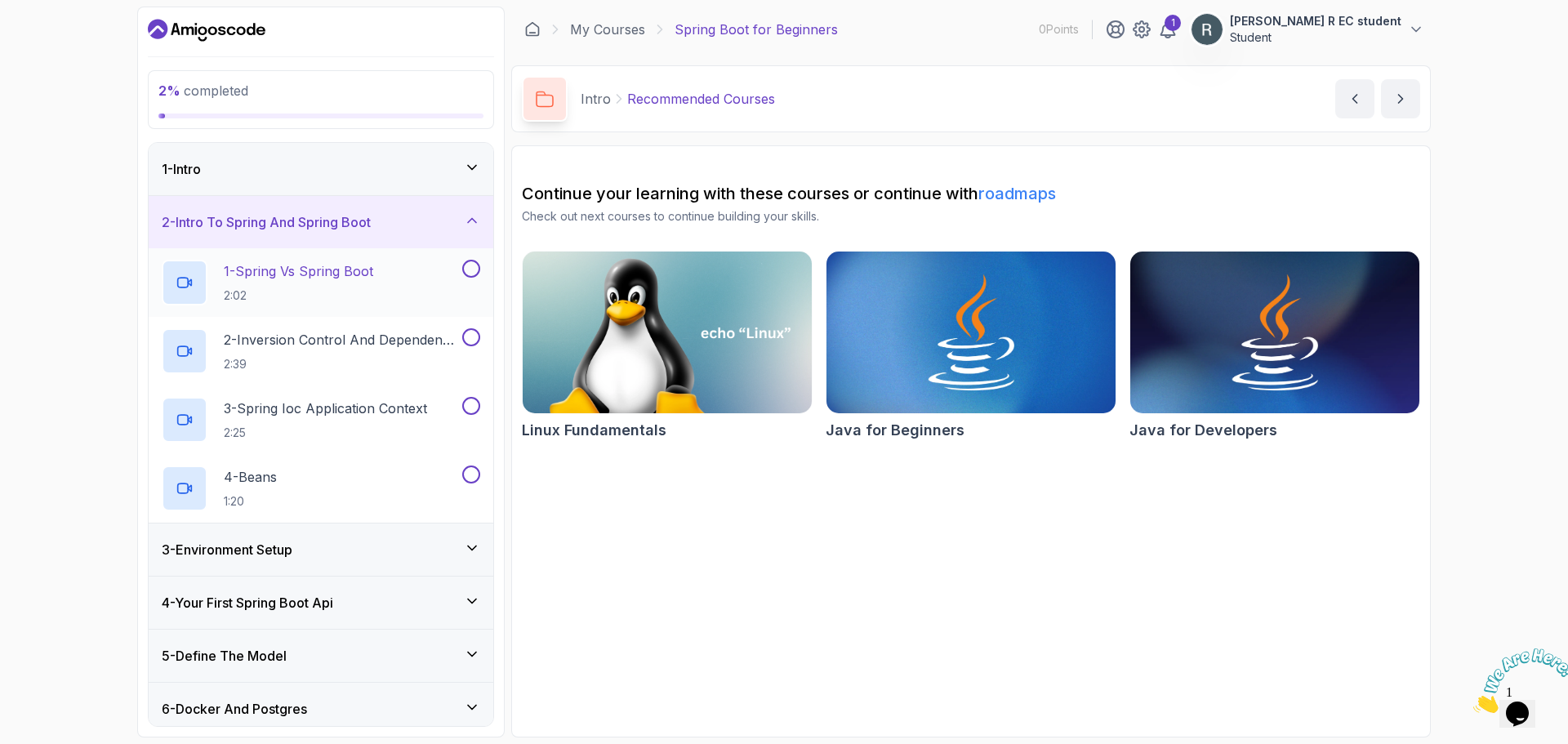
click at [415, 274] on div "1 - Spring Vs Spring Boot 2:02" at bounding box center [310, 282] width 298 height 46
